Goal: Task Accomplishment & Management: Complete application form

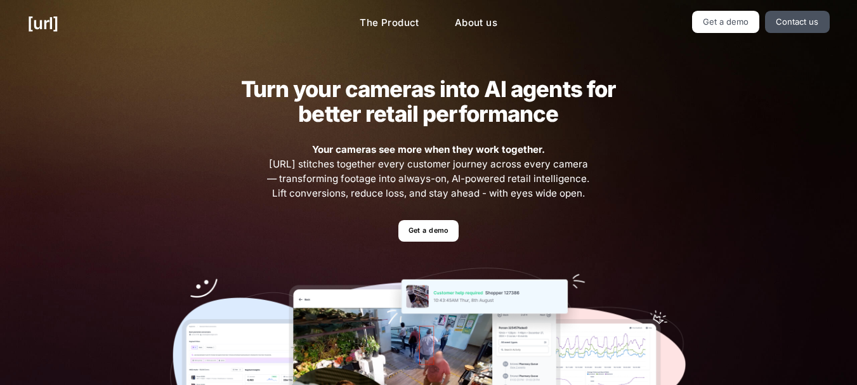
scroll to position [127, 0]
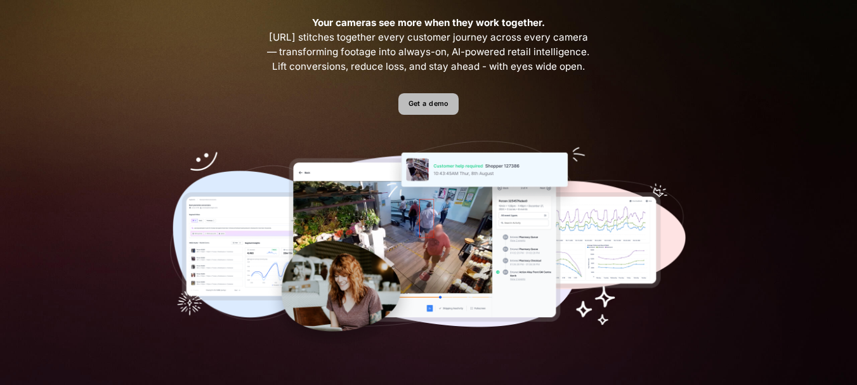
click at [435, 96] on link "Get a demo" at bounding box center [428, 104] width 60 height 22
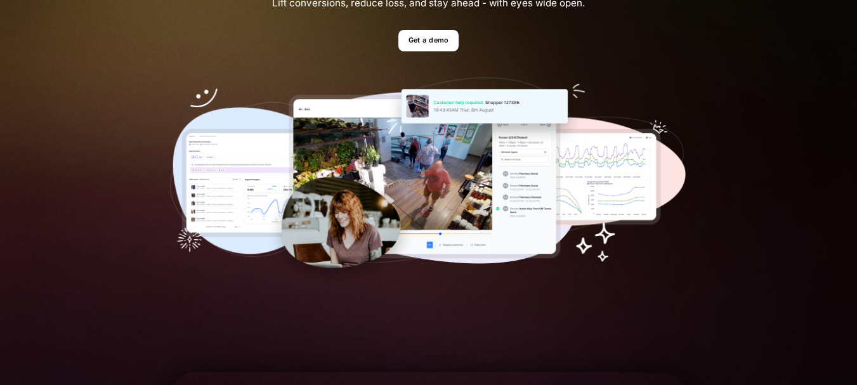
scroll to position [127, 0]
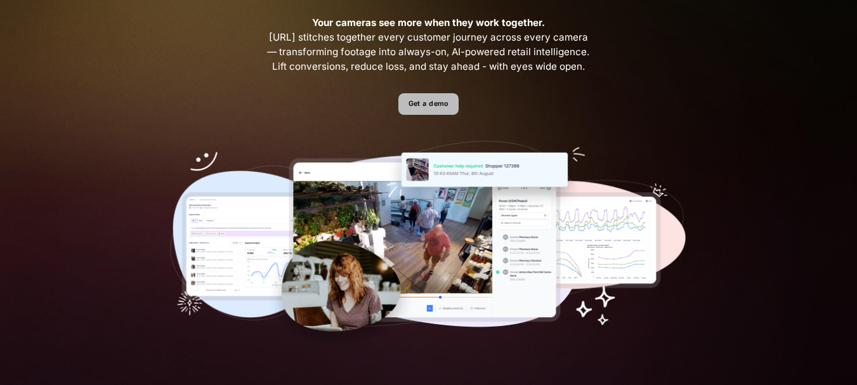
click at [425, 101] on link "Get a demo" at bounding box center [428, 104] width 60 height 22
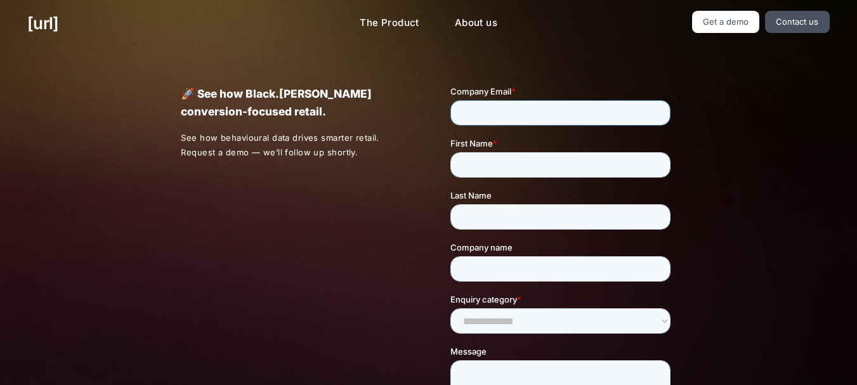
click at [511, 107] on input "Company Email *" at bounding box center [560, 112] width 220 height 25
type input "**********"
click at [498, 158] on input "First Name *" at bounding box center [560, 164] width 220 height 25
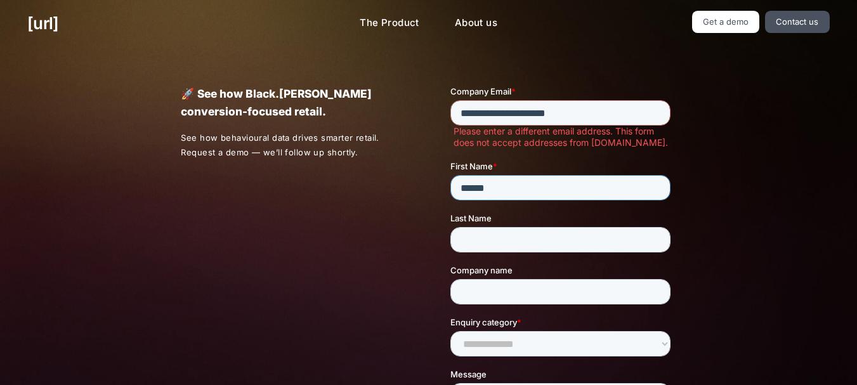
type input "*****"
click at [485, 245] on input "Last Name" at bounding box center [560, 239] width 220 height 25
type input "*********"
click at [496, 285] on input "Company name" at bounding box center [560, 291] width 220 height 25
drag, startPoint x: 488, startPoint y: 160, endPoint x: 468, endPoint y: 160, distance: 20.3
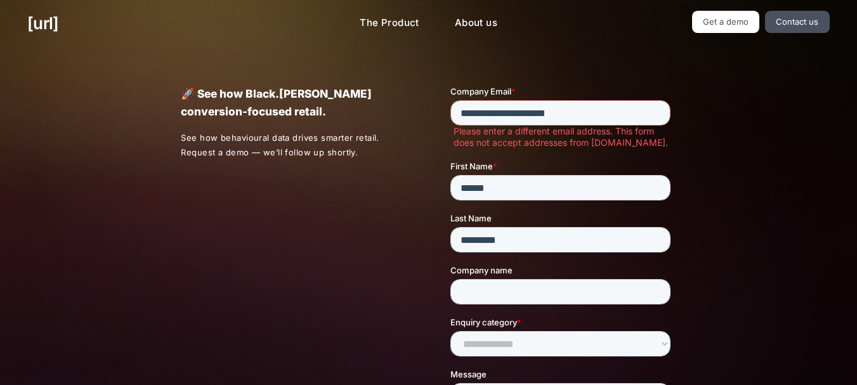
click at [488, 161] on span "First Name" at bounding box center [471, 166] width 42 height 10
click at [488, 175] on input "*****" at bounding box center [560, 187] width 220 height 25
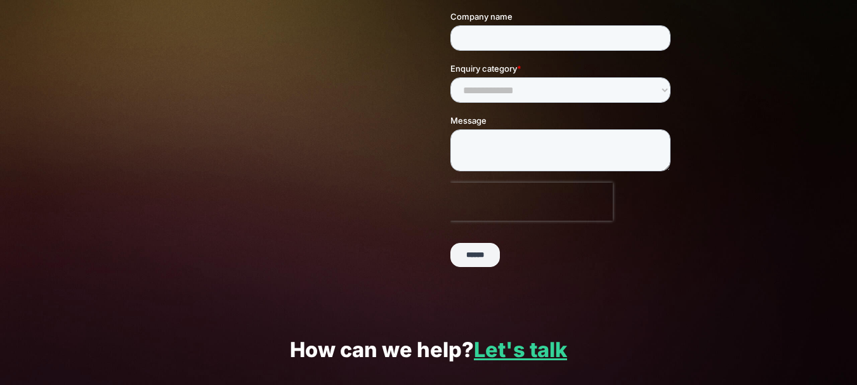
scroll to position [399, 0]
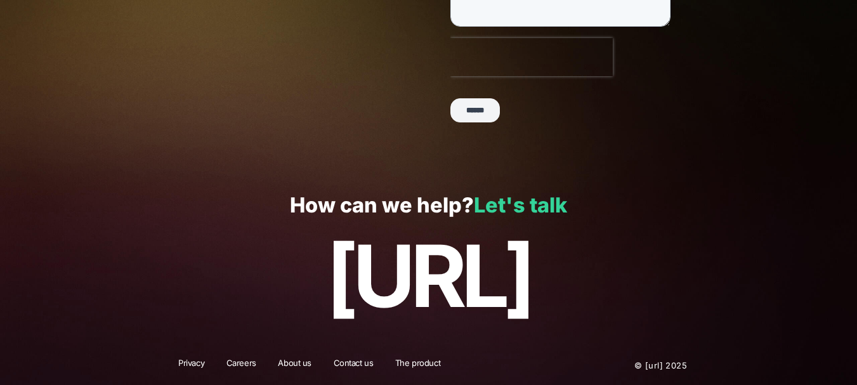
click at [509, 205] on link "Let's talk" at bounding box center [520, 205] width 93 height 25
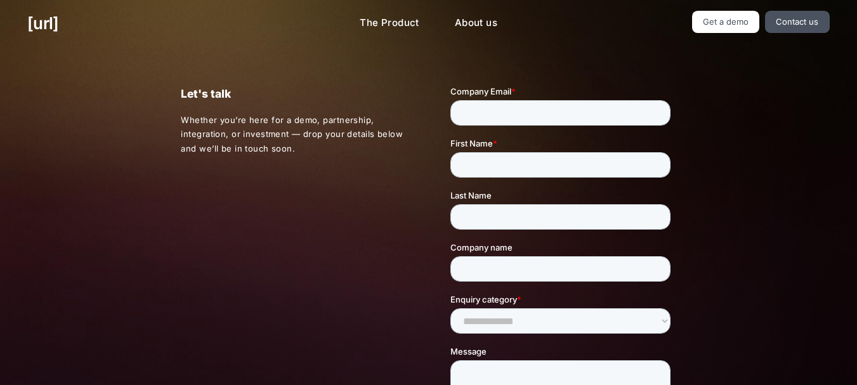
drag, startPoint x: 403, startPoint y: 201, endPoint x: 411, endPoint y: 168, distance: 34.0
click at [403, 200] on div "Let's talk Whether you’re here for a demo, partnership, integration, or investm…" at bounding box center [428, 297] width 550 height 500
click at [472, 27] on link "About us" at bounding box center [476, 23] width 63 height 25
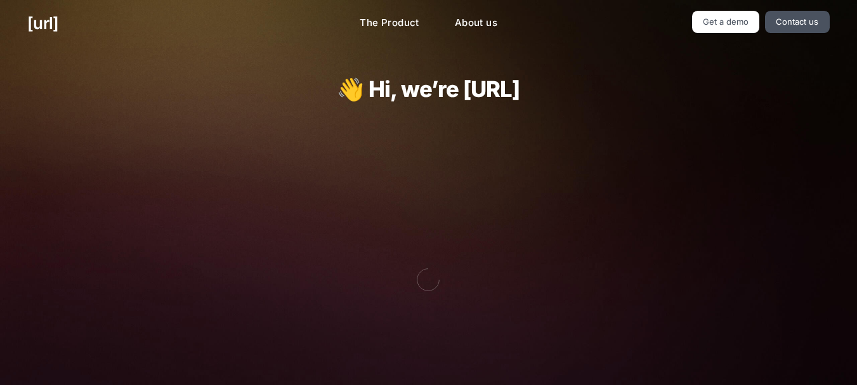
click at [453, 228] on img at bounding box center [428, 278] width 517 height 303
click at [426, 146] on img at bounding box center [428, 278] width 517 height 303
drag, startPoint x: 454, startPoint y: 27, endPoint x: 434, endPoint y: 23, distance: 20.0
click at [456, 27] on link "About us" at bounding box center [476, 23] width 63 height 25
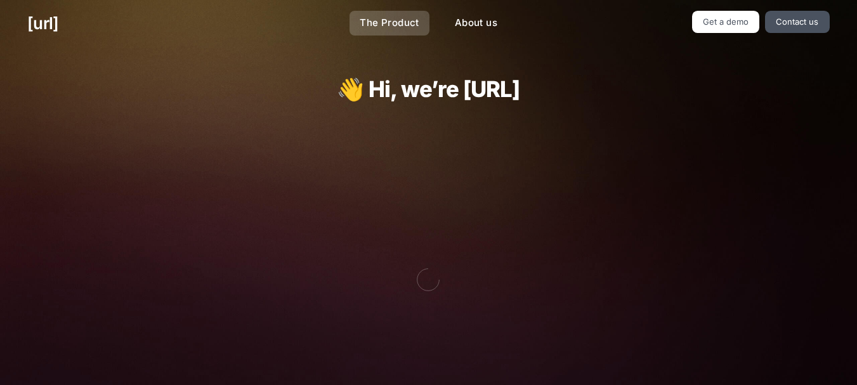
drag, startPoint x: 387, startPoint y: 37, endPoint x: 406, endPoint y: 27, distance: 21.9
click at [393, 37] on div "[URL] The Product About us Get a demo Contact us" at bounding box center [428, 23] width 857 height 47
click at [495, 25] on link "About us" at bounding box center [476, 23] width 63 height 25
click at [387, 19] on link "The Product" at bounding box center [389, 23] width 80 height 25
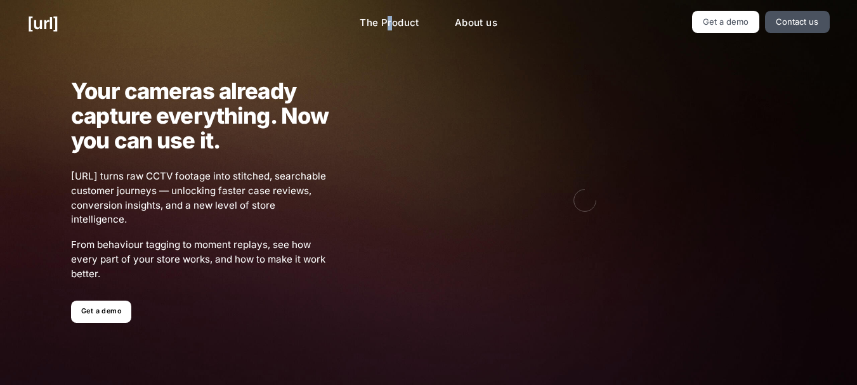
drag, startPoint x: 503, startPoint y: 16, endPoint x: 455, endPoint y: 0, distance: 50.9
click at [503, 15] on link "About us" at bounding box center [476, 23] width 63 height 25
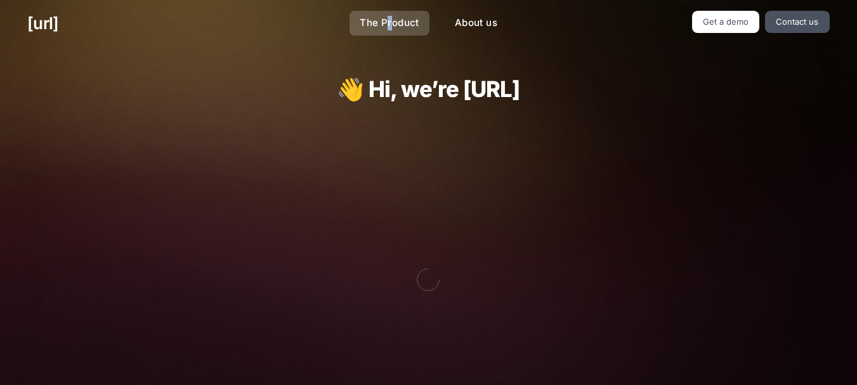
click at [402, 17] on link "The Product" at bounding box center [389, 23] width 80 height 25
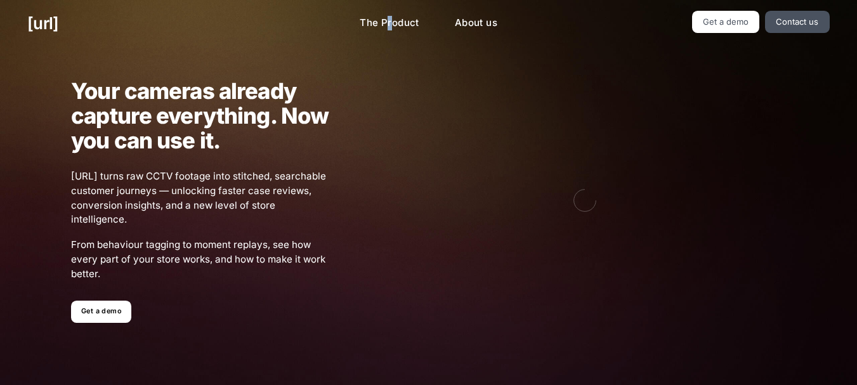
scroll to position [63, 0]
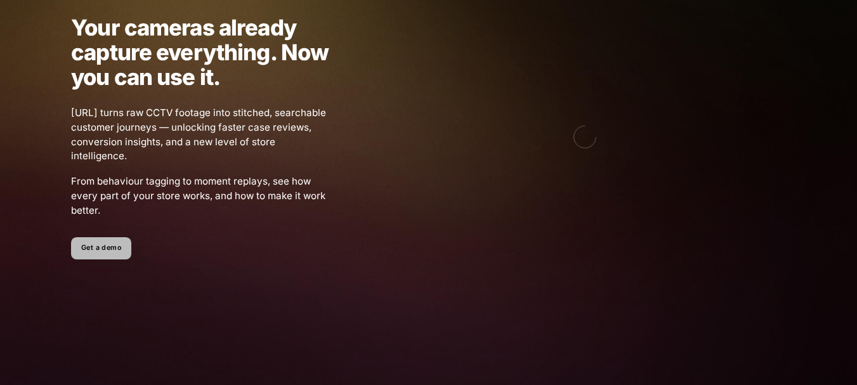
click at [97, 247] on link "Get a demo" at bounding box center [101, 248] width 60 height 22
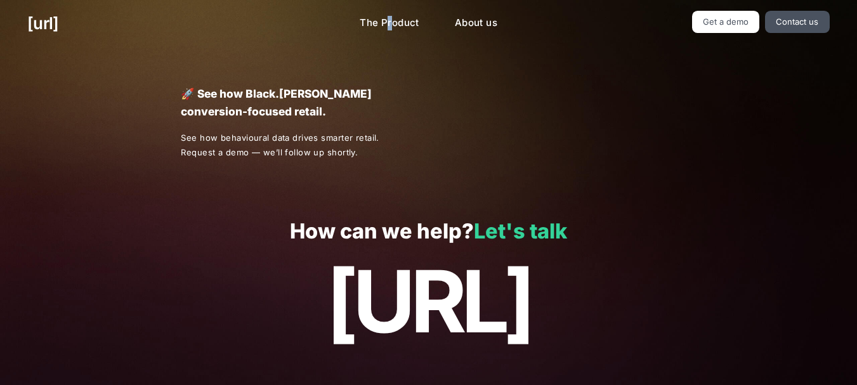
click at [531, 220] on link "Let's talk" at bounding box center [520, 231] width 93 height 25
